Goal: Information Seeking & Learning: Learn about a topic

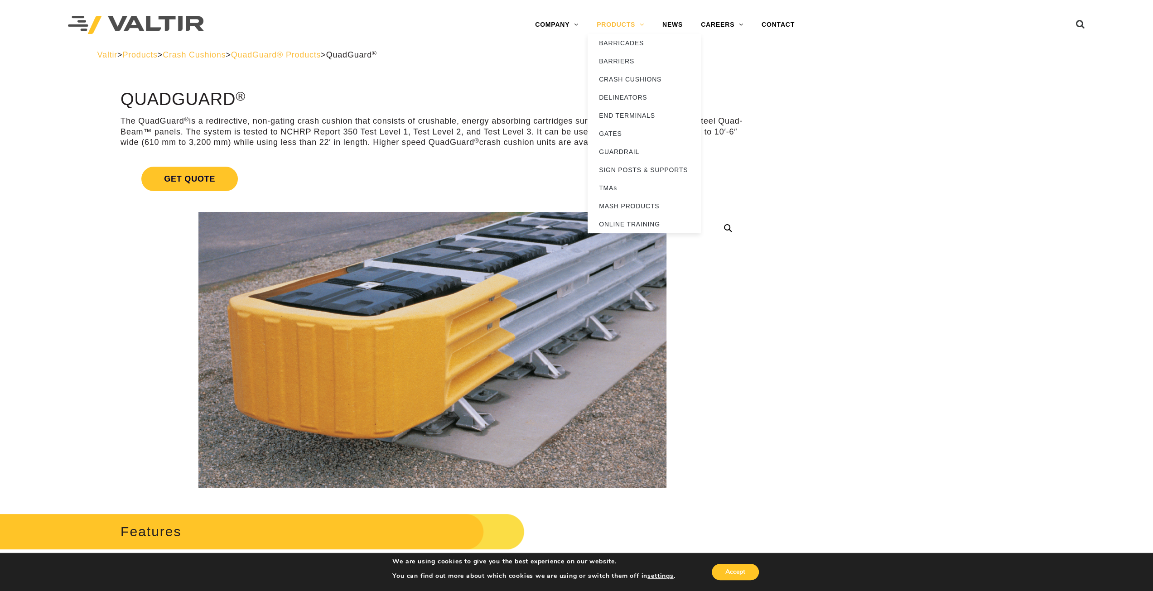
click at [644, 21] on link "PRODUCTS" at bounding box center [621, 25] width 66 height 18
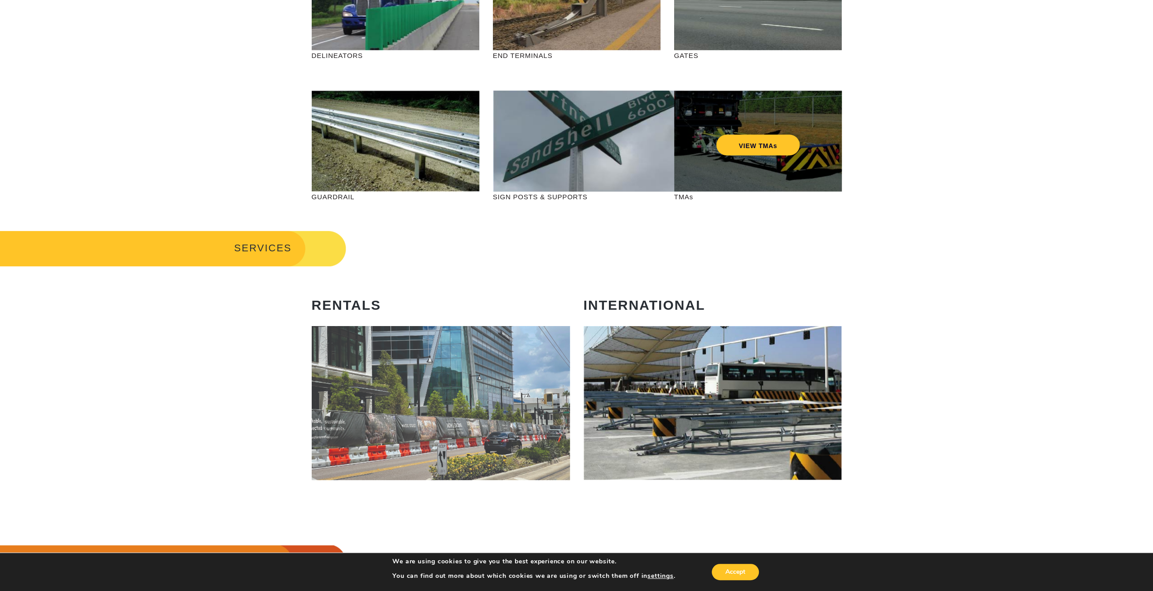
scroll to position [181, 0]
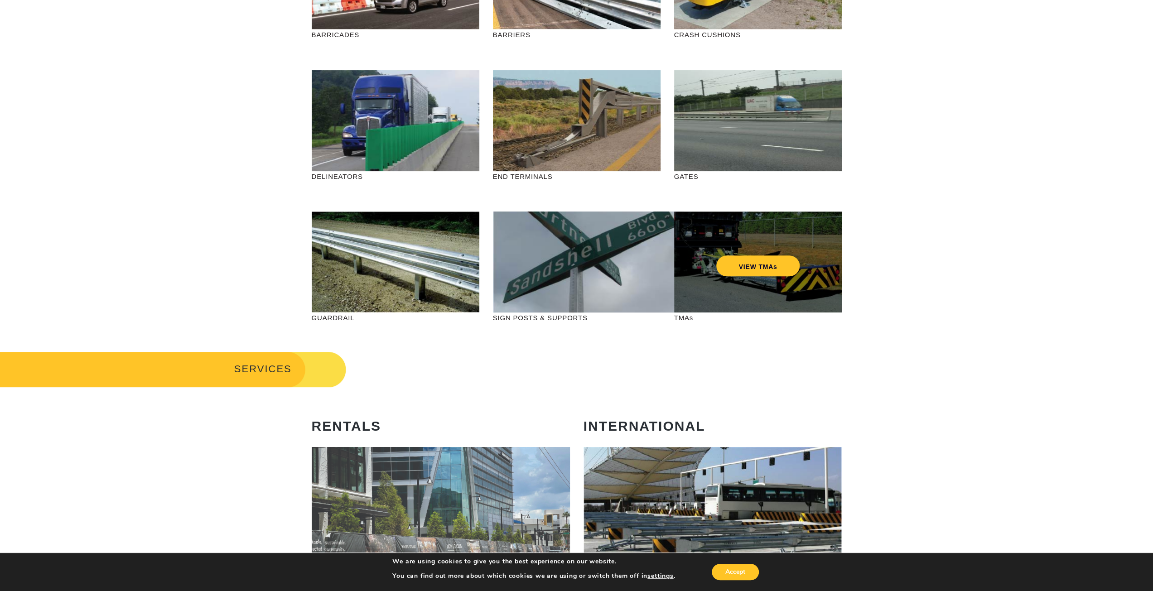
click at [755, 250] on div "VIEW TMAs" at bounding box center [757, 247] width 131 height 30
click at [752, 263] on link "VIEW TMAs" at bounding box center [758, 266] width 84 height 21
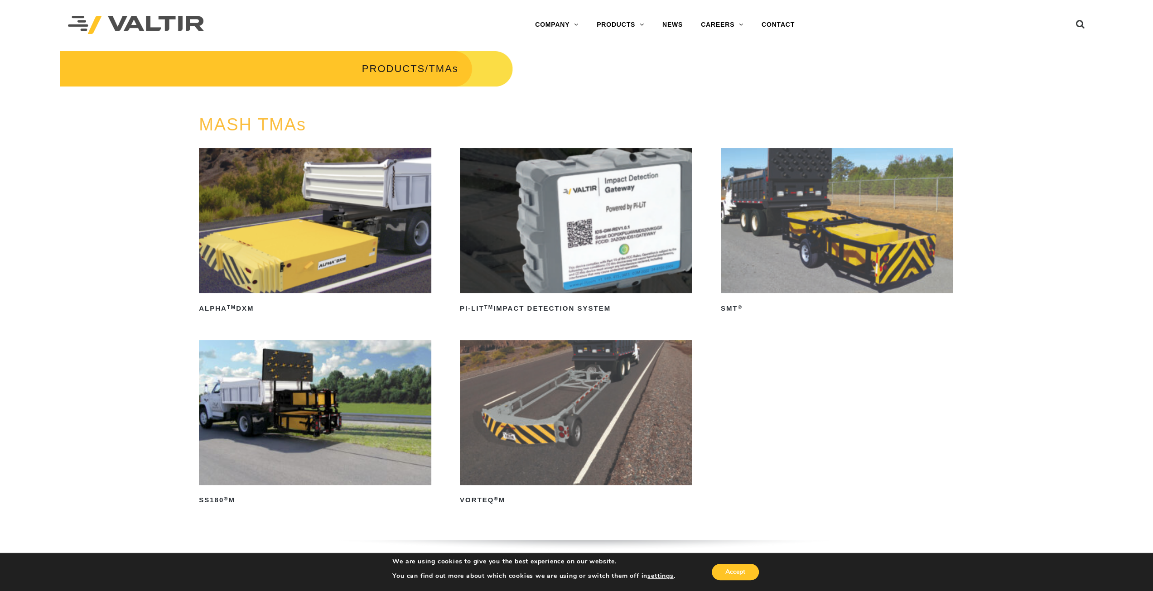
click at [790, 228] on img at bounding box center [837, 220] width 232 height 145
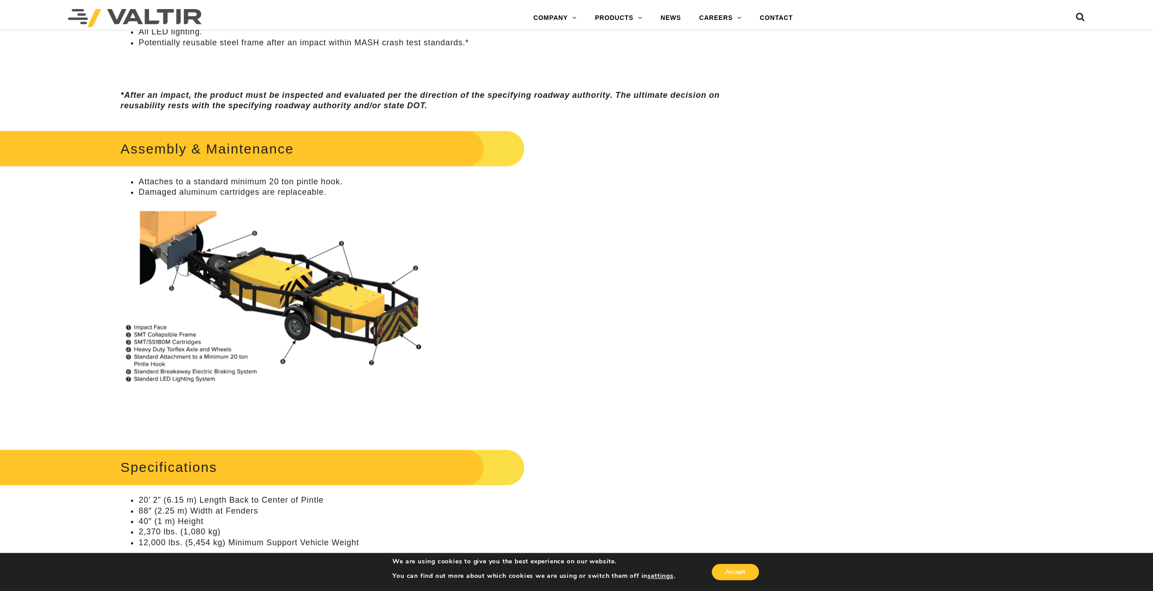
scroll to position [680, 0]
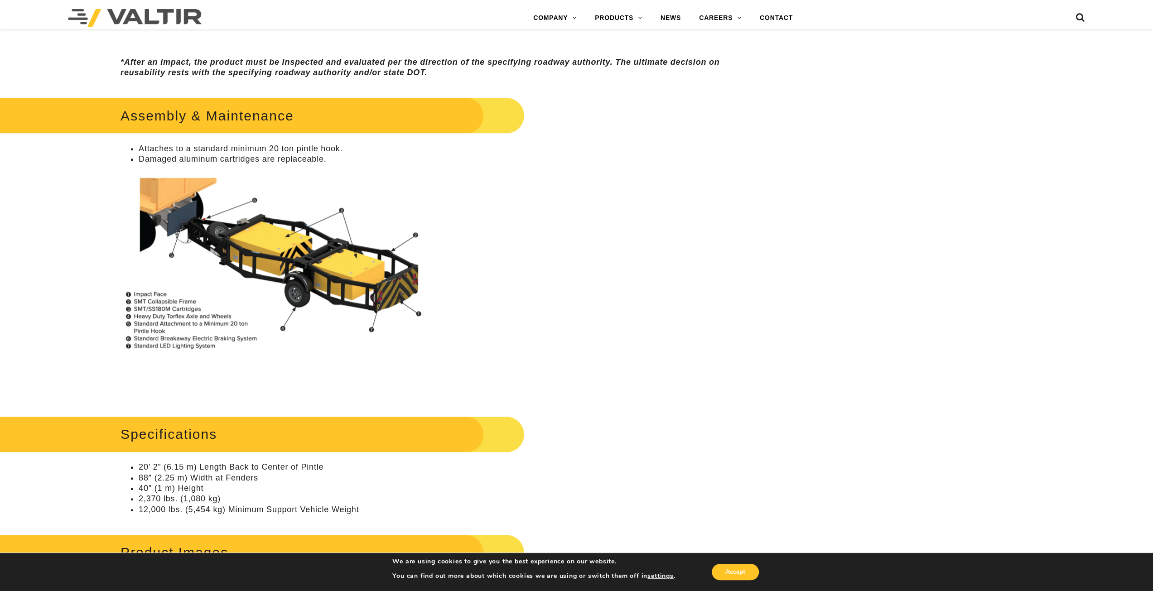
click at [296, 269] on img at bounding box center [283, 264] width 324 height 186
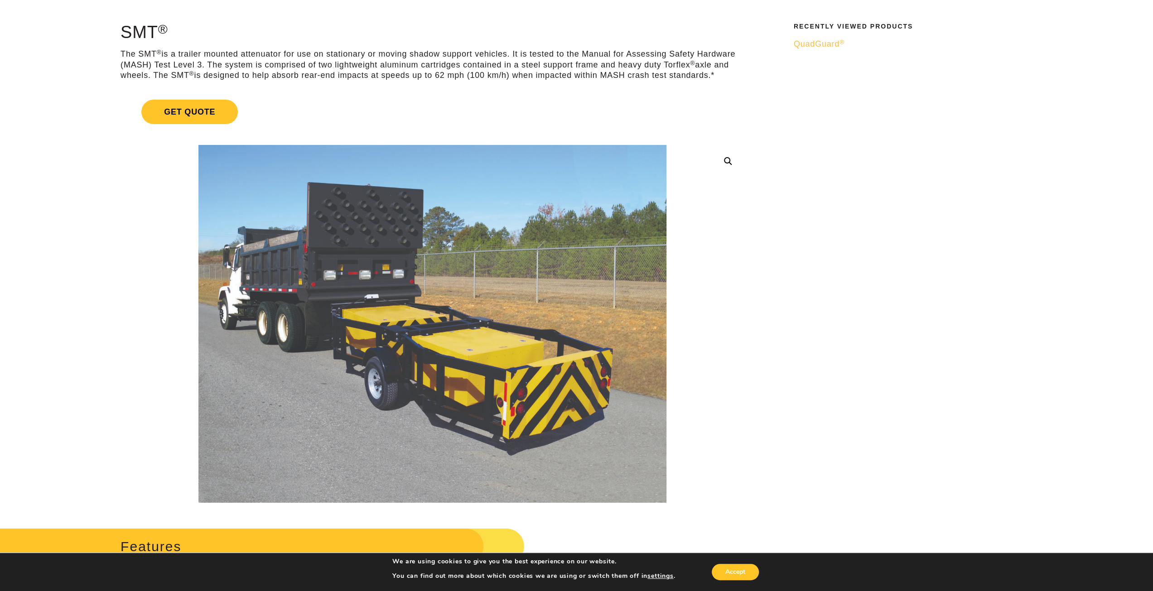
scroll to position [0, 0]
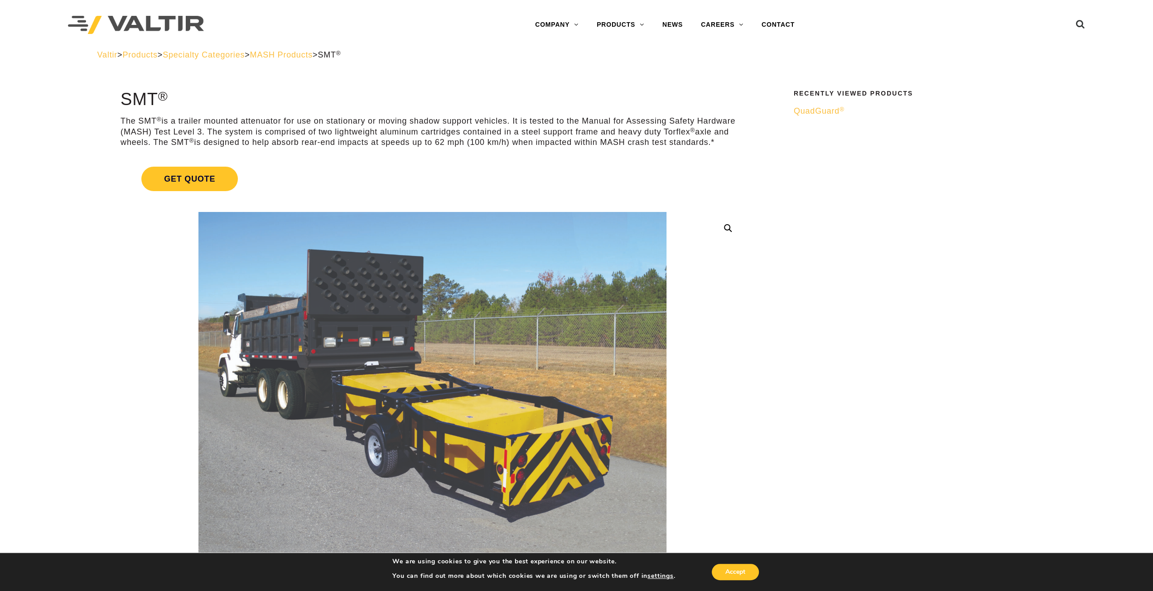
drag, startPoint x: 55, startPoint y: 10, endPoint x: 202, endPoint y: 46, distance: 151.2
click at [202, 46] on div "Menu COMPANY ABOUT VALTIR OUR HISTORY RENTALS INTERNATIONAL PRODUCTS BARRICADES…" at bounding box center [576, 25] width 1153 height 50
drag, startPoint x: 58, startPoint y: 4, endPoint x: 202, endPoint y: 46, distance: 149.7
click at [202, 46] on div "Menu COMPANY ABOUT VALTIR OUR HISTORY RENTALS INTERNATIONAL PRODUCTS BARRICADES…" at bounding box center [576, 25] width 1153 height 50
drag, startPoint x: 210, startPoint y: 44, endPoint x: 195, endPoint y: 31, distance: 19.3
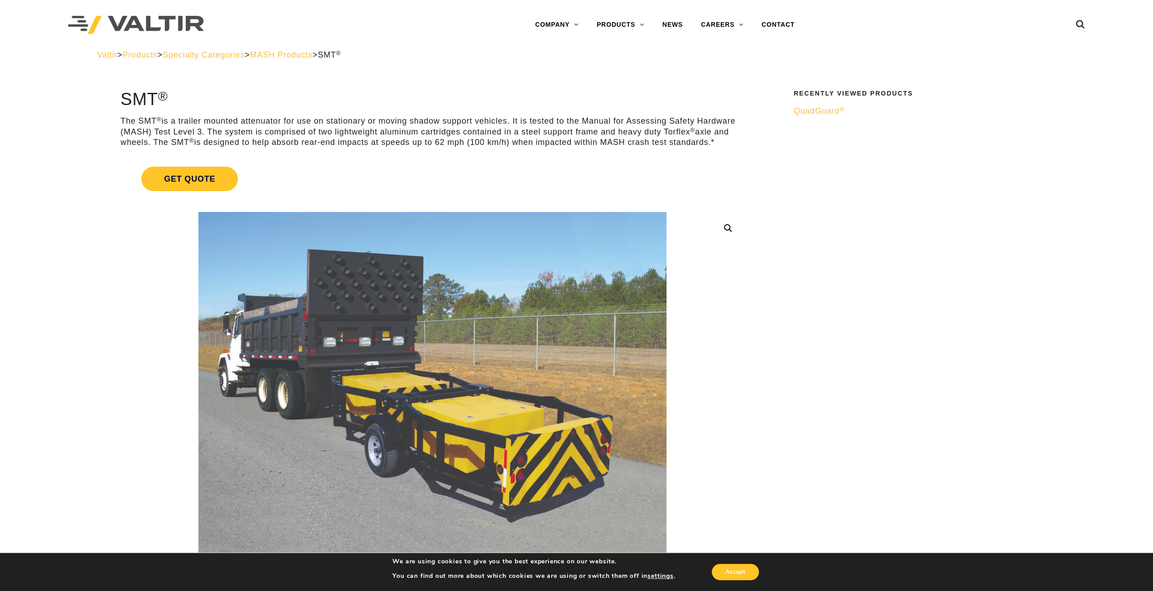
click at [193, 41] on div at bounding box center [211, 25] width 286 height 50
drag, startPoint x: 97, startPoint y: 73, endPoint x: 175, endPoint y: 112, distance: 87.6
